Goal: Find specific page/section: Locate a particular part of the current website

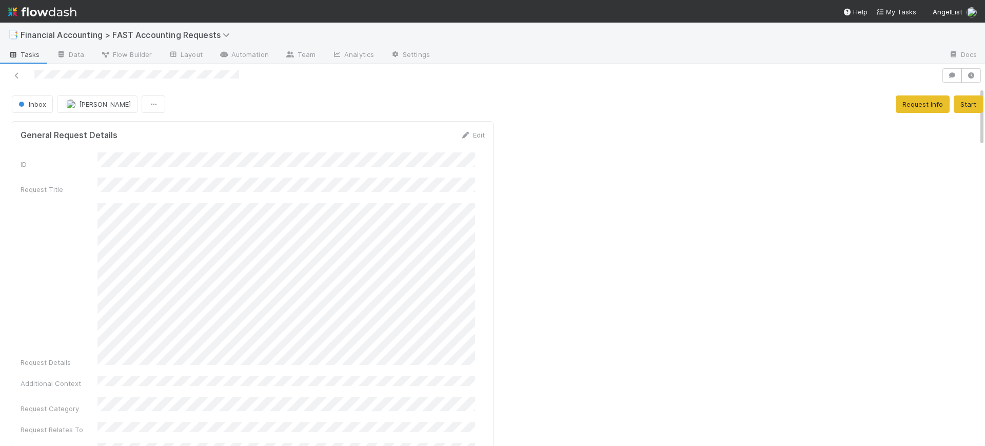
drag, startPoint x: 972, startPoint y: 93, endPoint x: 938, endPoint y: 46, distance: 58.0
click at [938, 46] on div "📑 Financial Accounting > FAST Accounting Requests Tasks Data Flow Builder Layou…" at bounding box center [492, 234] width 985 height 423
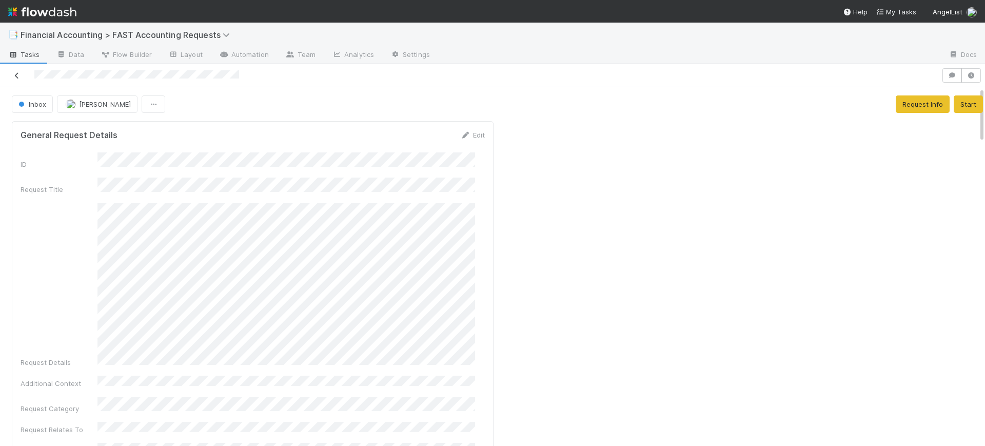
click at [14, 78] on icon at bounding box center [17, 75] width 10 height 7
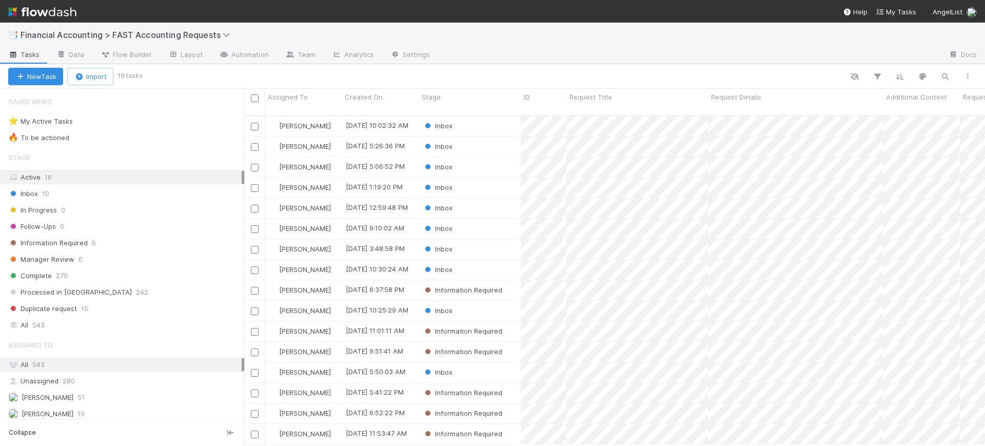
scroll to position [329, 731]
